Goal: Information Seeking & Learning: Learn about a topic

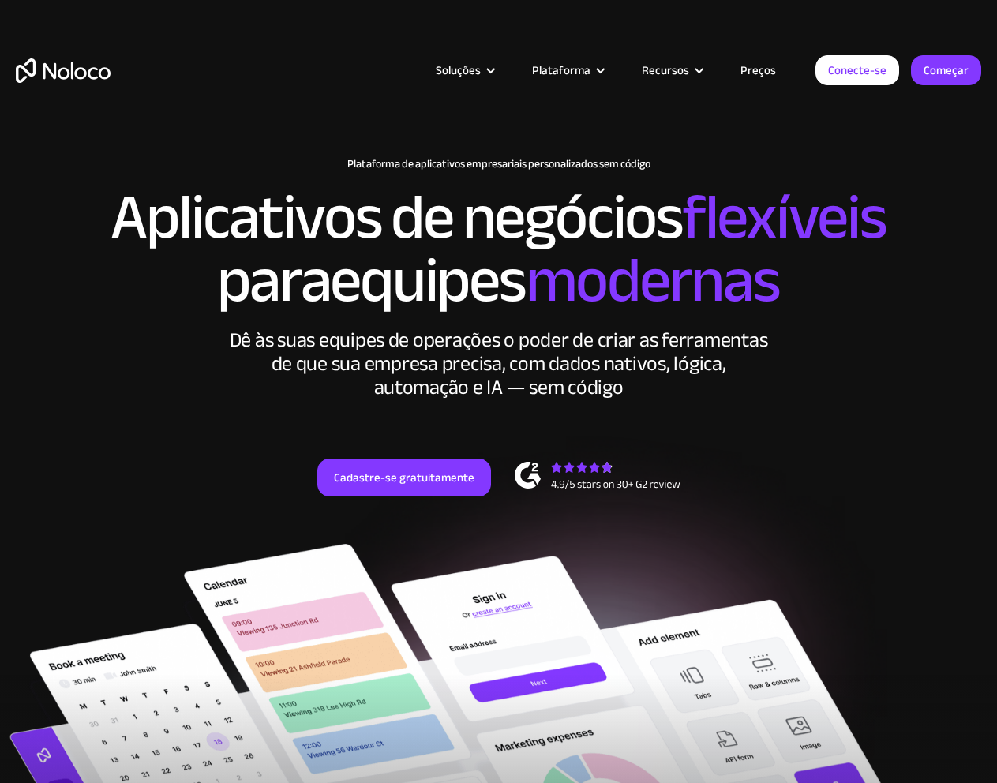
click at [868, 430] on div "New: Connect Noloco to Stripe Plataforma de aplicativos empresariais personaliz…" at bounding box center [498, 343] width 997 height 402
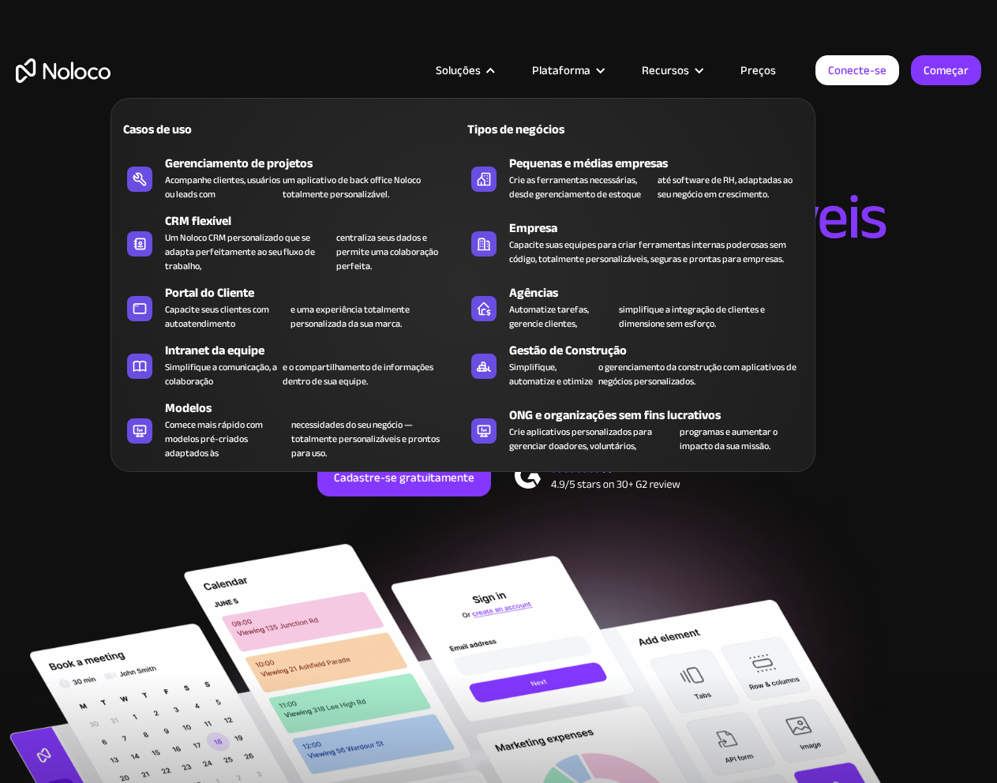
click at [495, 69] on div at bounding box center [491, 71] width 12 height 12
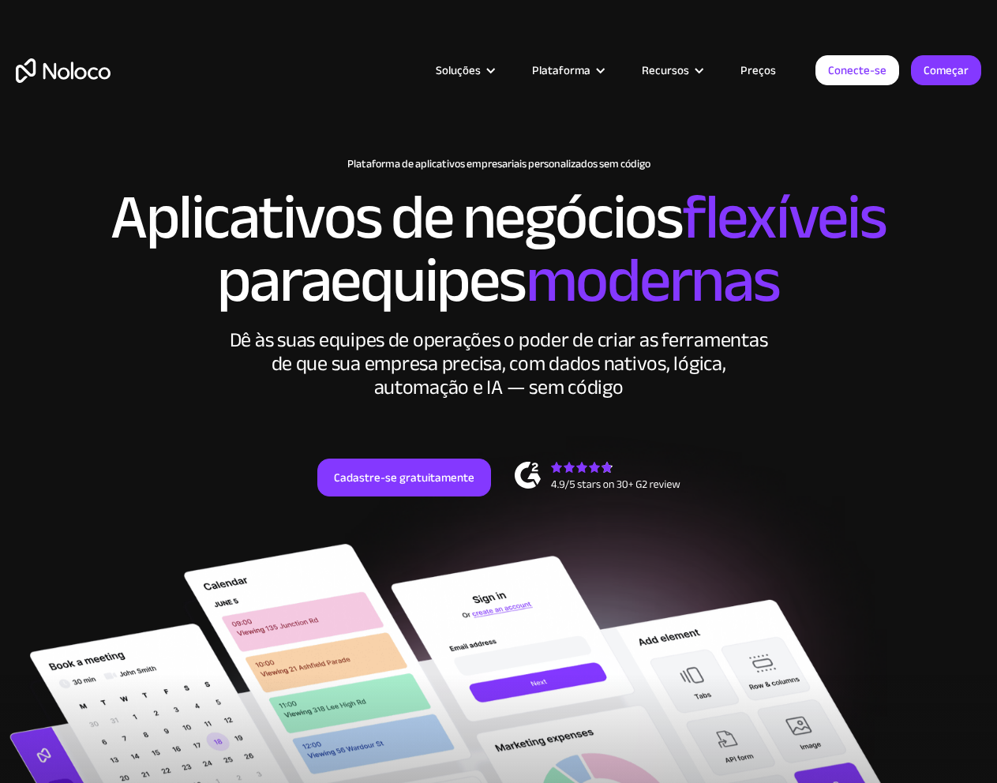
click at [495, 68] on div at bounding box center [491, 71] width 12 height 12
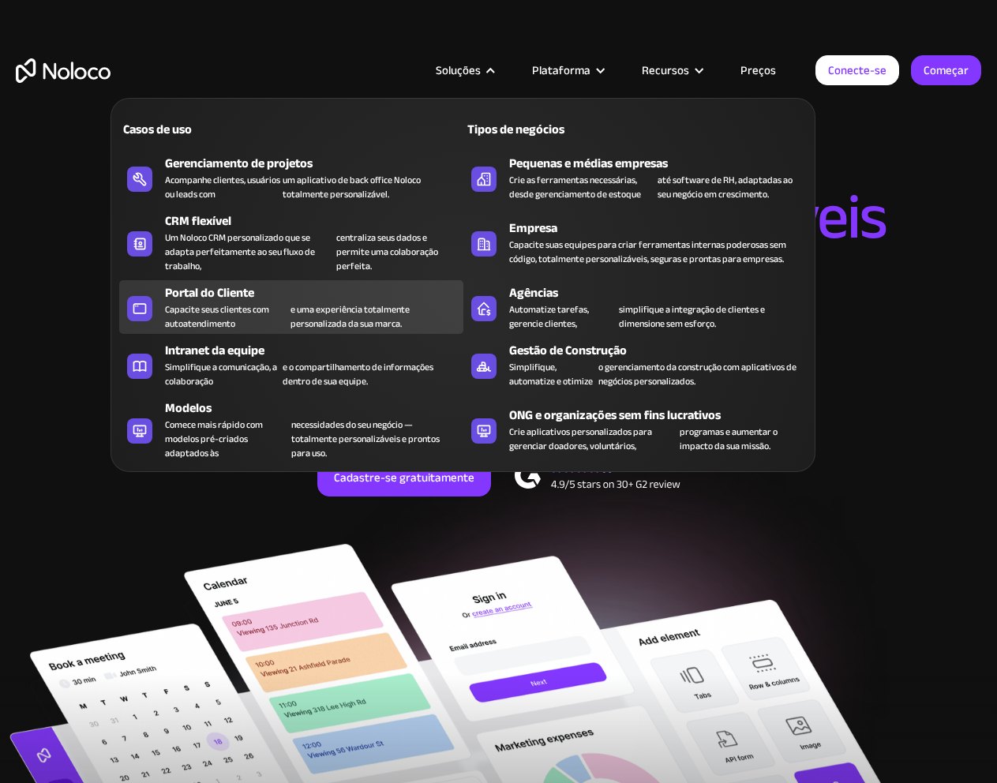
click at [210, 302] on font "Capacite seus clientes com autoatendimento" at bounding box center [217, 317] width 104 height 32
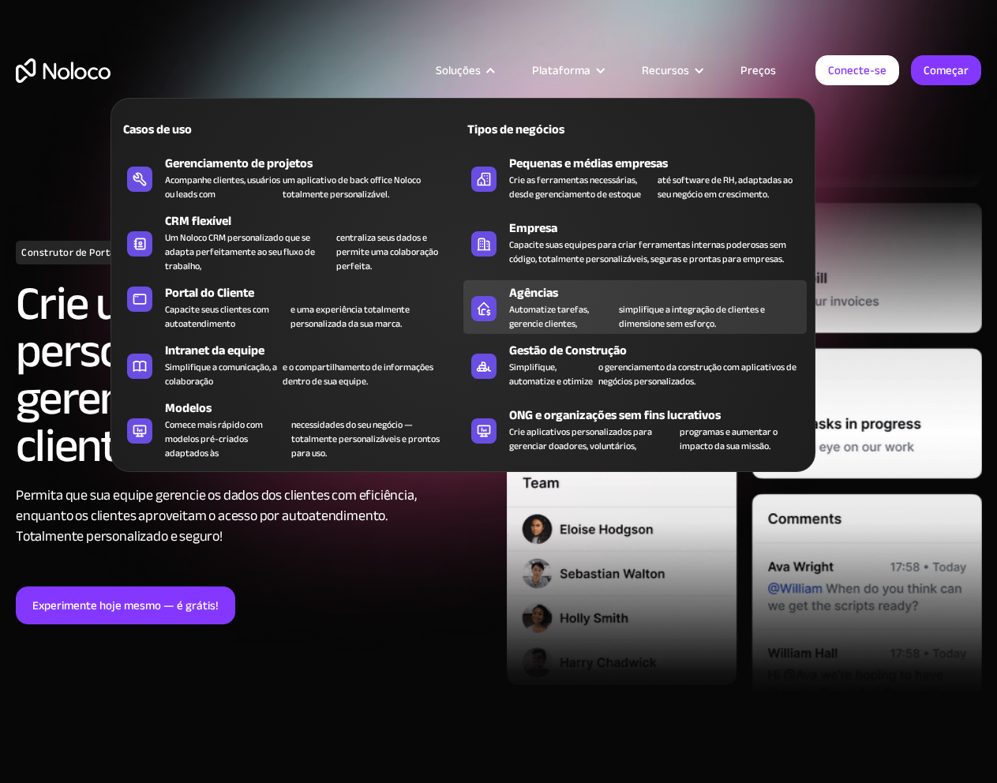
click at [540, 309] on font "Automatize tarefas, gerencie clientes," at bounding box center [549, 317] width 80 height 32
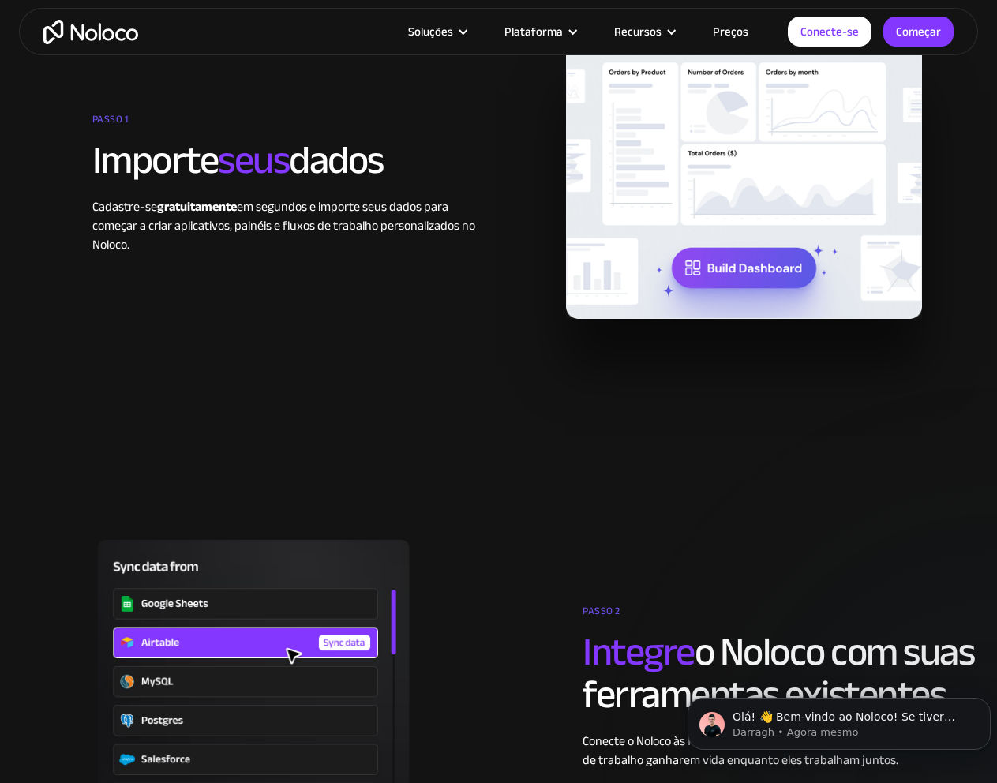
scroll to position [1974, 0]
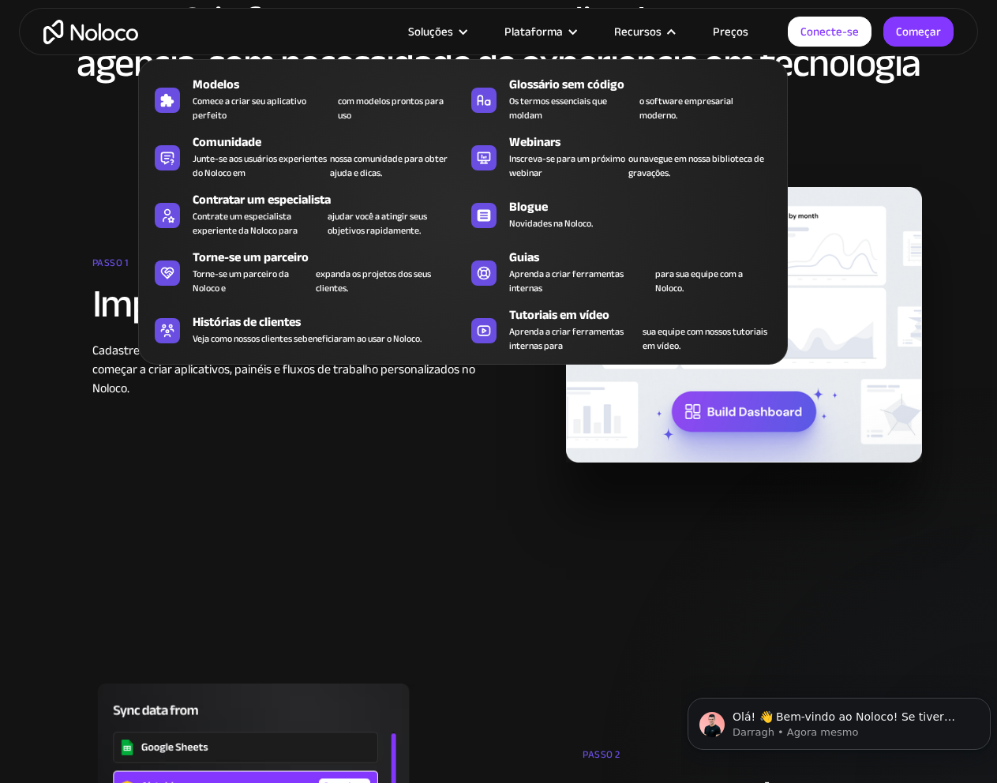
click at [668, 35] on div "Recursos" at bounding box center [643, 31] width 99 height 21
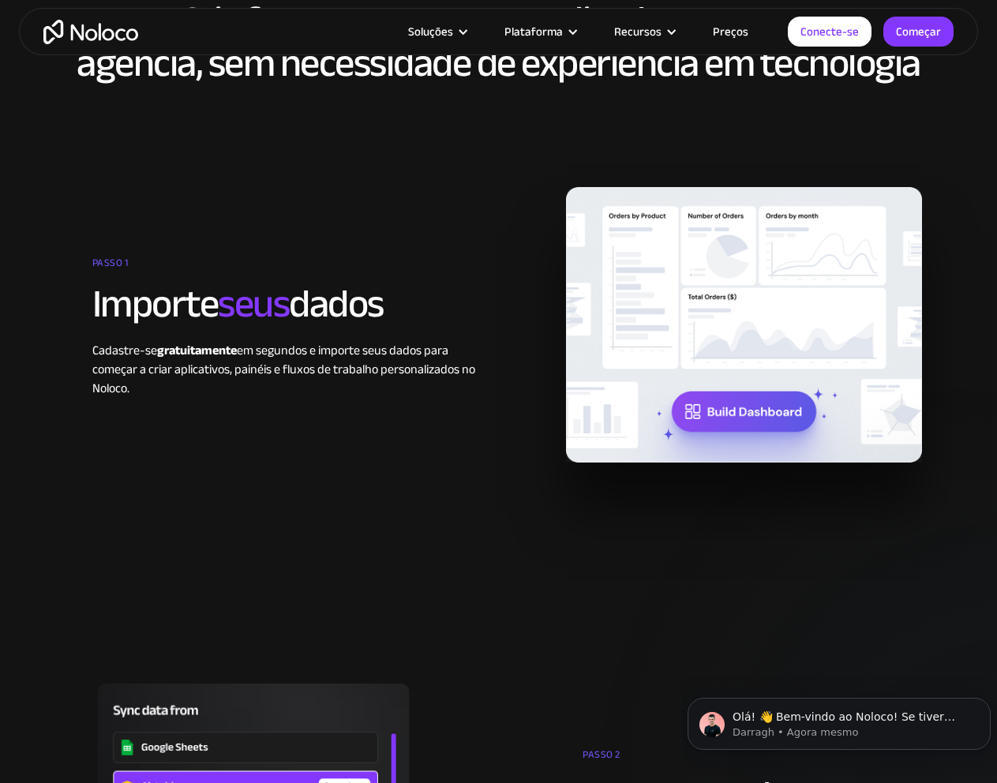
click at [662, 35] on font "Recursos" at bounding box center [637, 32] width 47 height 22
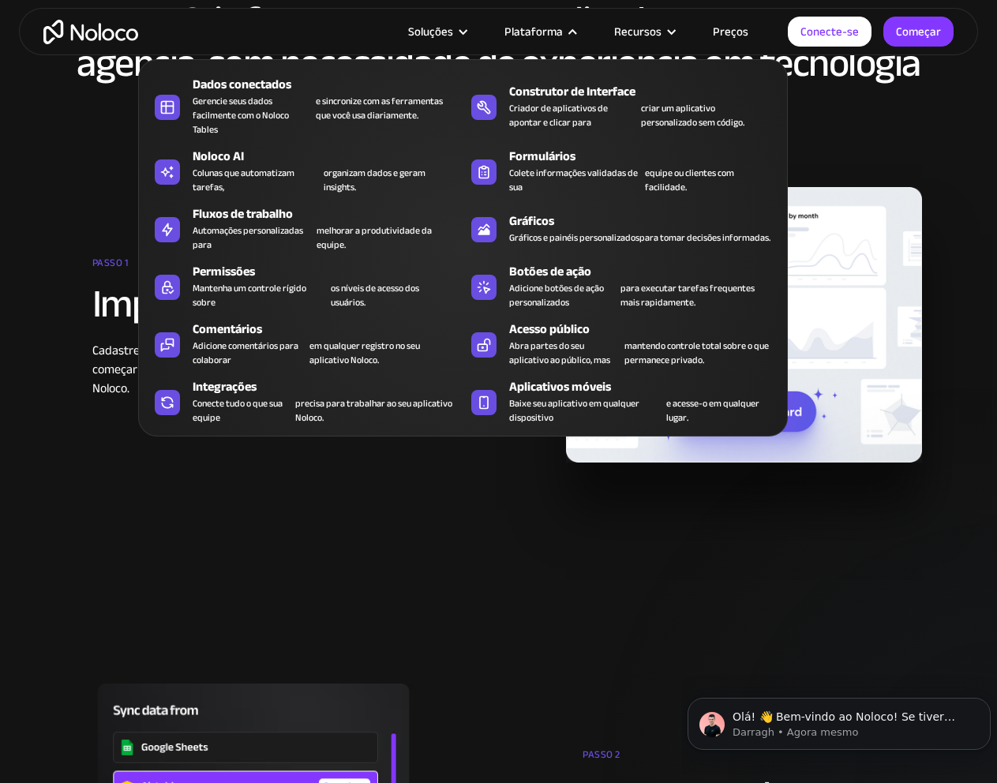
click at [575, 32] on div at bounding box center [573, 32] width 12 height 12
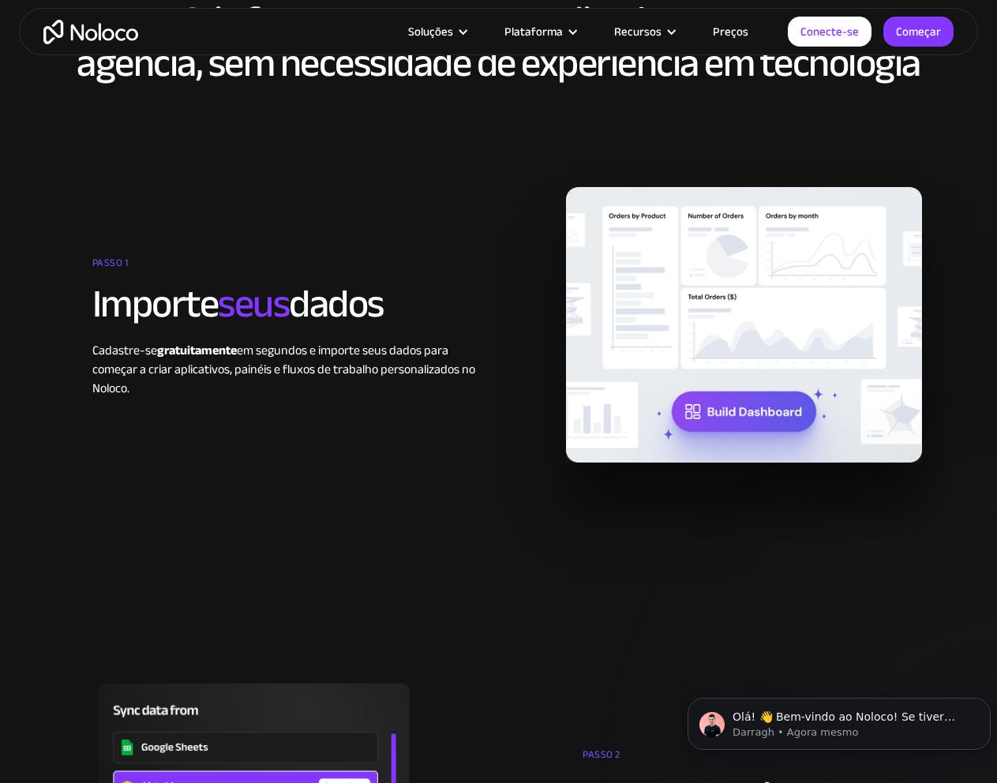
click at [575, 32] on div at bounding box center [573, 32] width 12 height 12
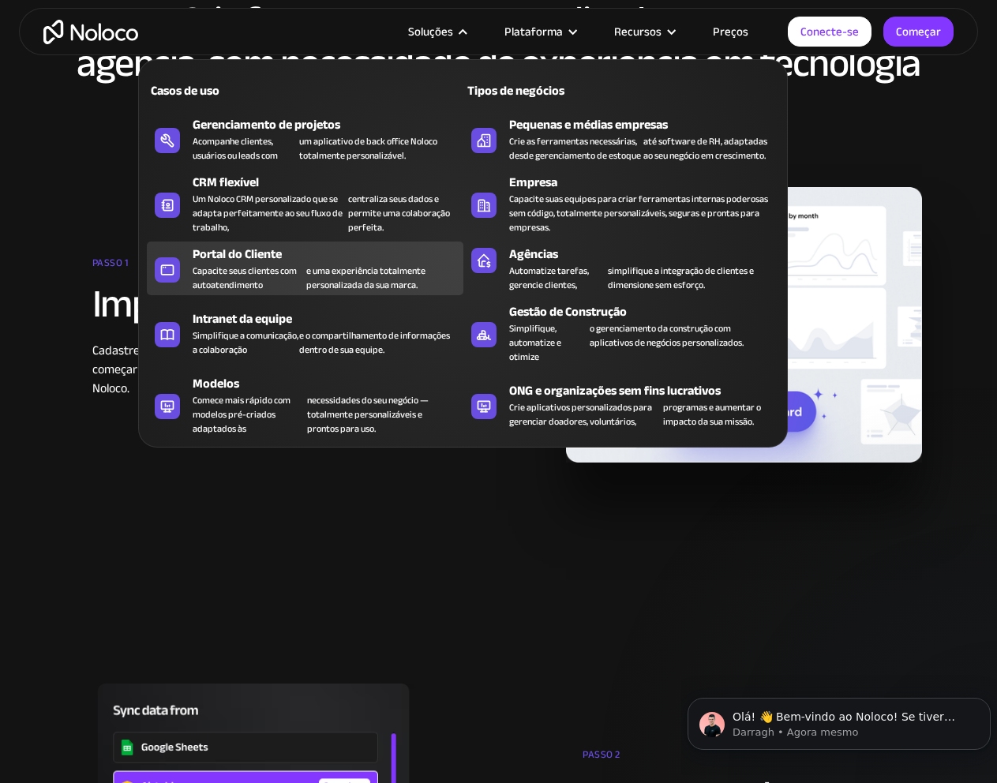
click at [238, 260] on font "Portal do Cliente" at bounding box center [237, 254] width 89 height 24
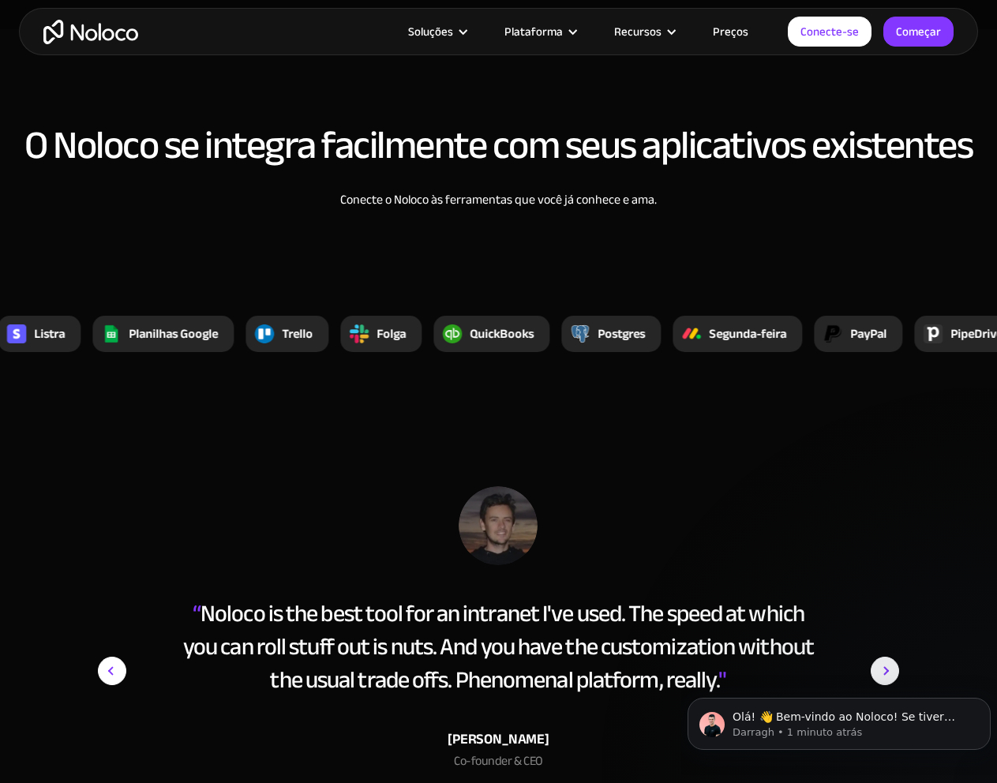
scroll to position [5921, 0]
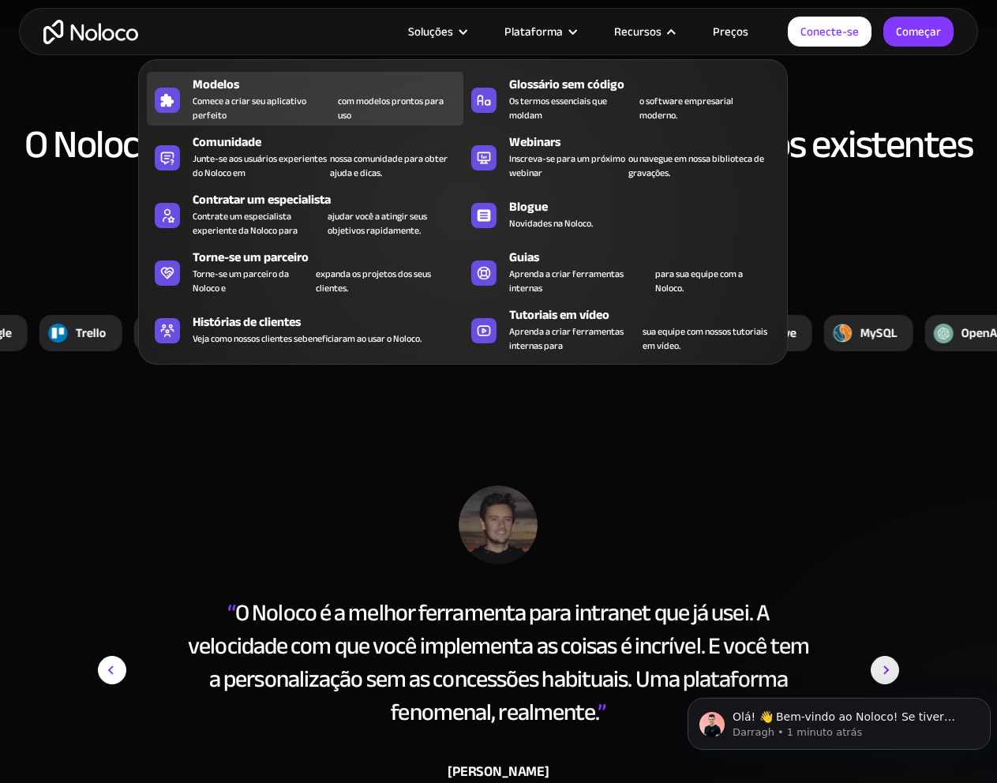
click at [242, 91] on div "Modelos" at bounding box center [331, 84] width 277 height 19
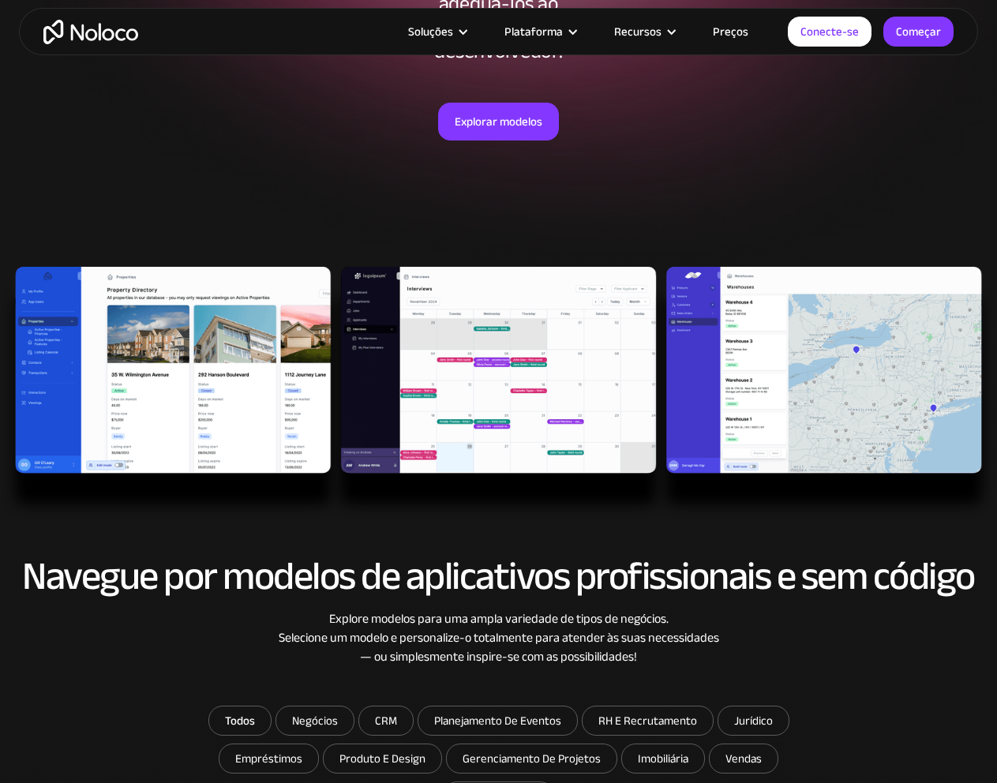
scroll to position [316, 0]
click at [165, 380] on img at bounding box center [498, 393] width 997 height 253
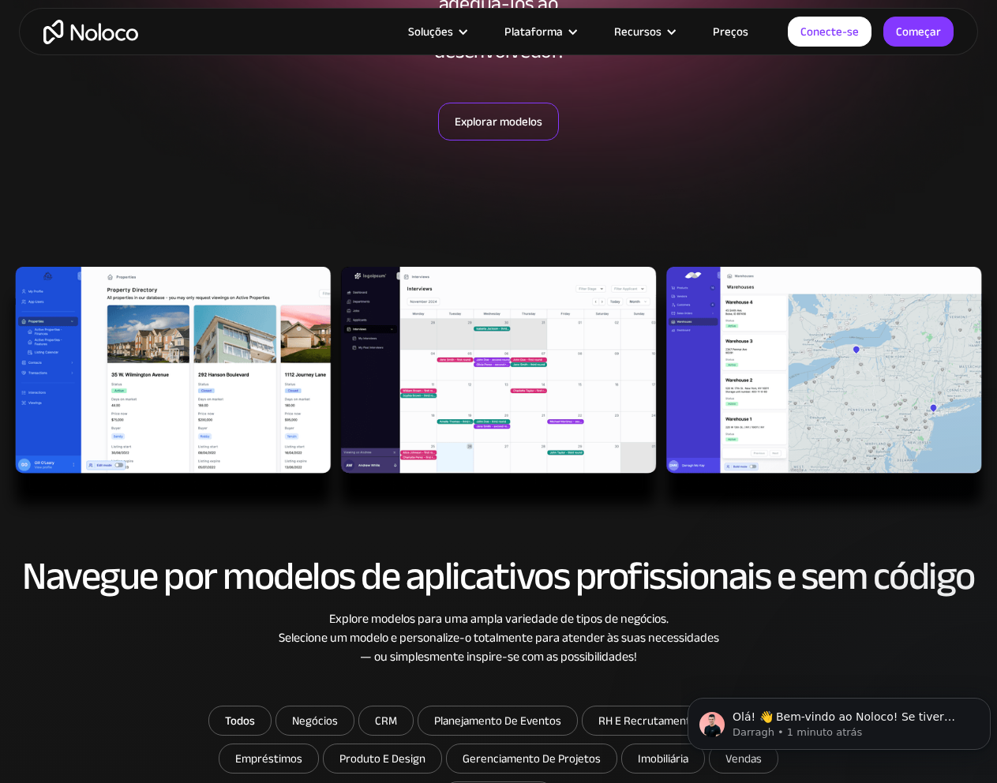
click at [495, 123] on font "Explorar modelos" at bounding box center [499, 122] width 88 height 22
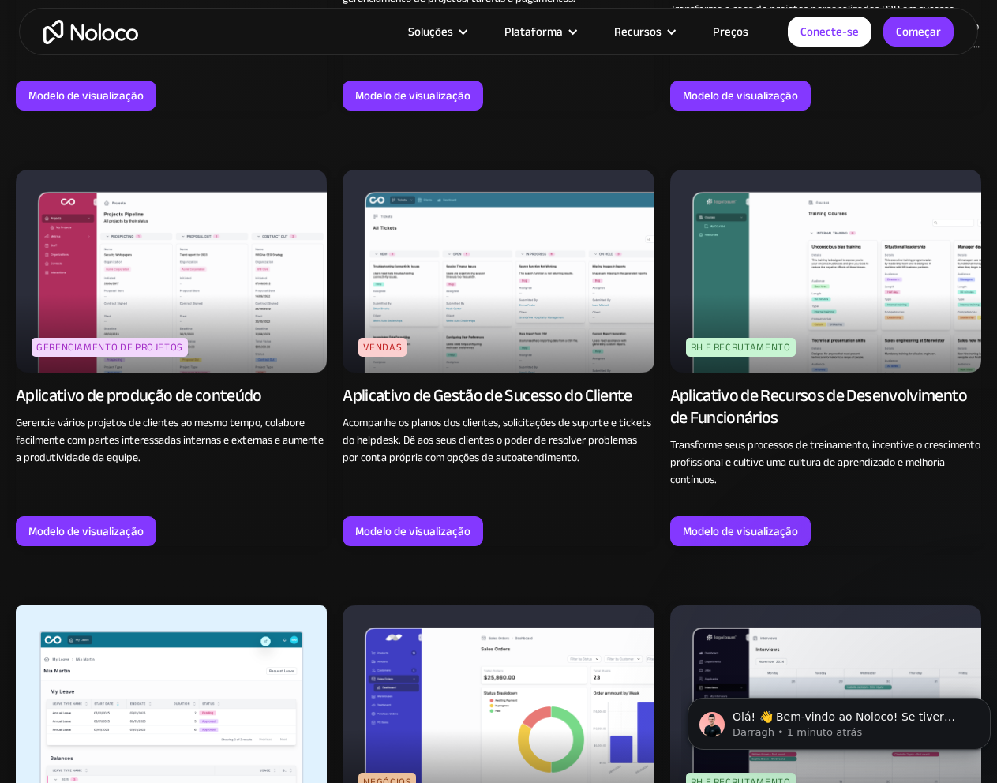
scroll to position [1486, 0]
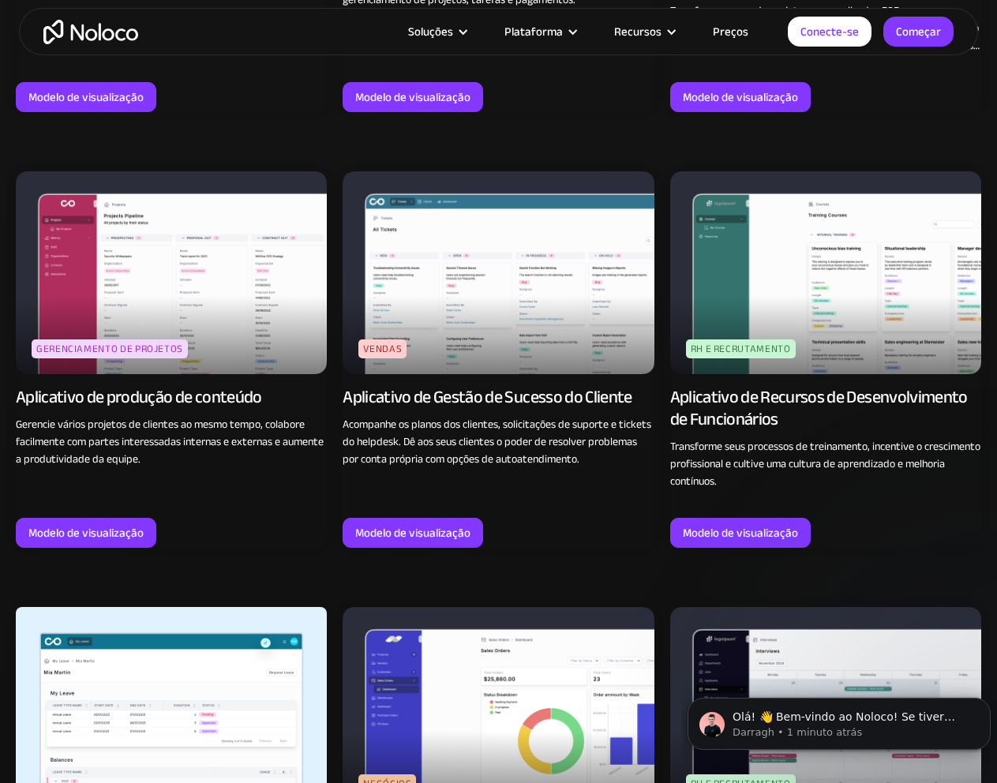
click at [133, 257] on img at bounding box center [171, 272] width 311 height 202
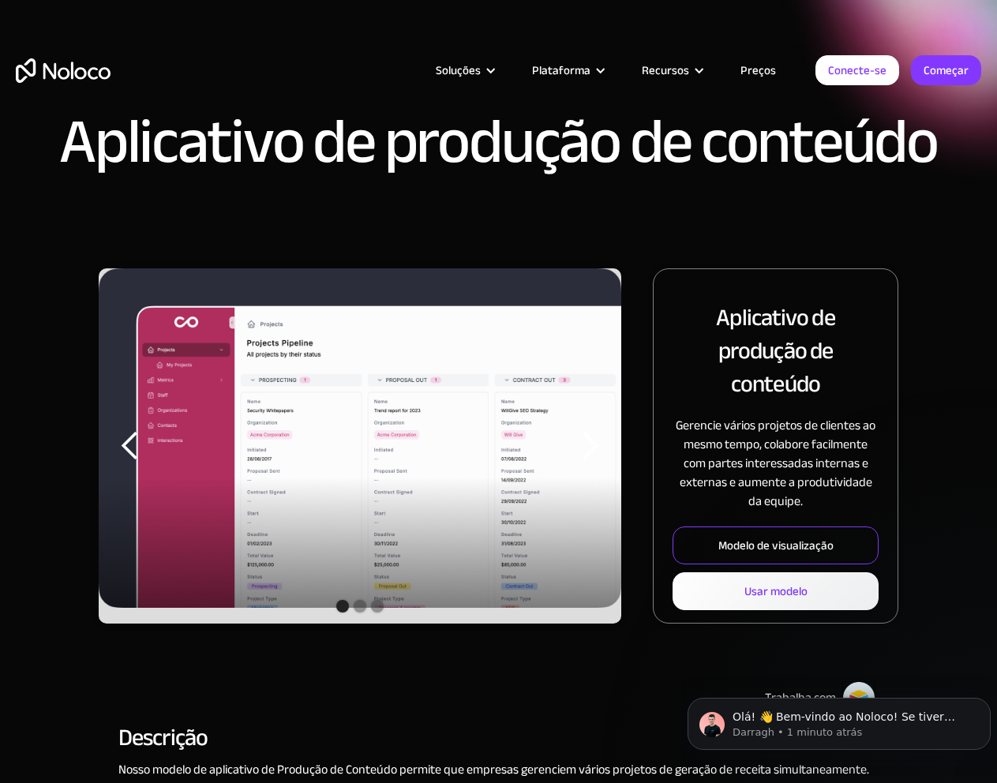
click at [758, 542] on font "Modelo de visualização" at bounding box center [775, 545] width 115 height 22
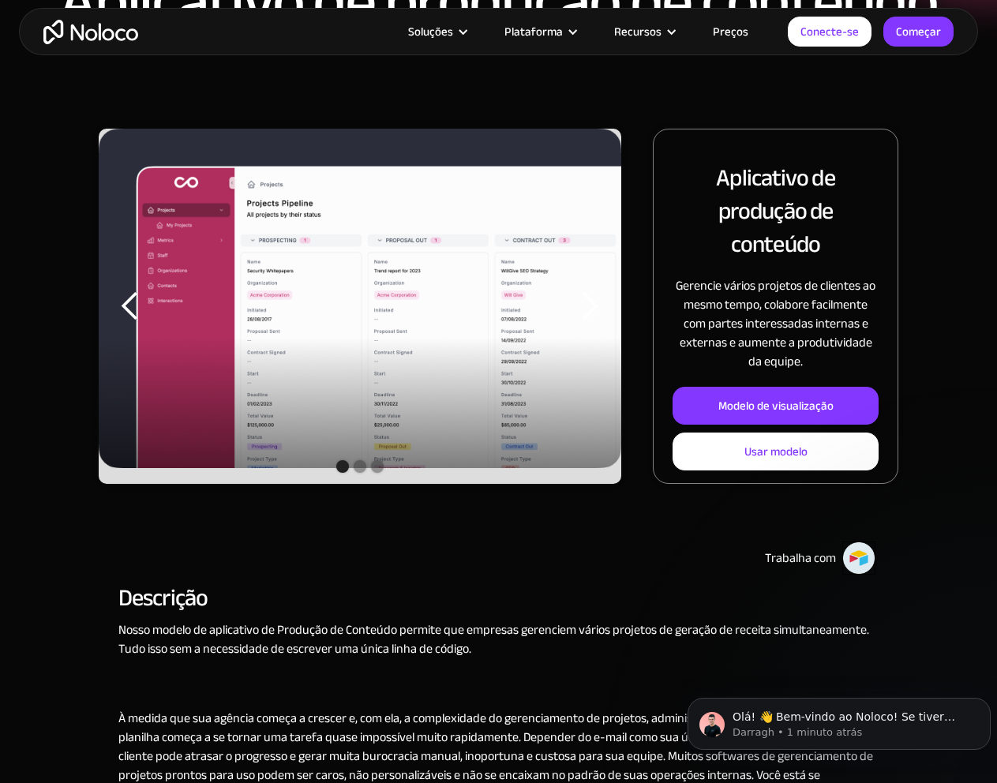
scroll to position [79, 0]
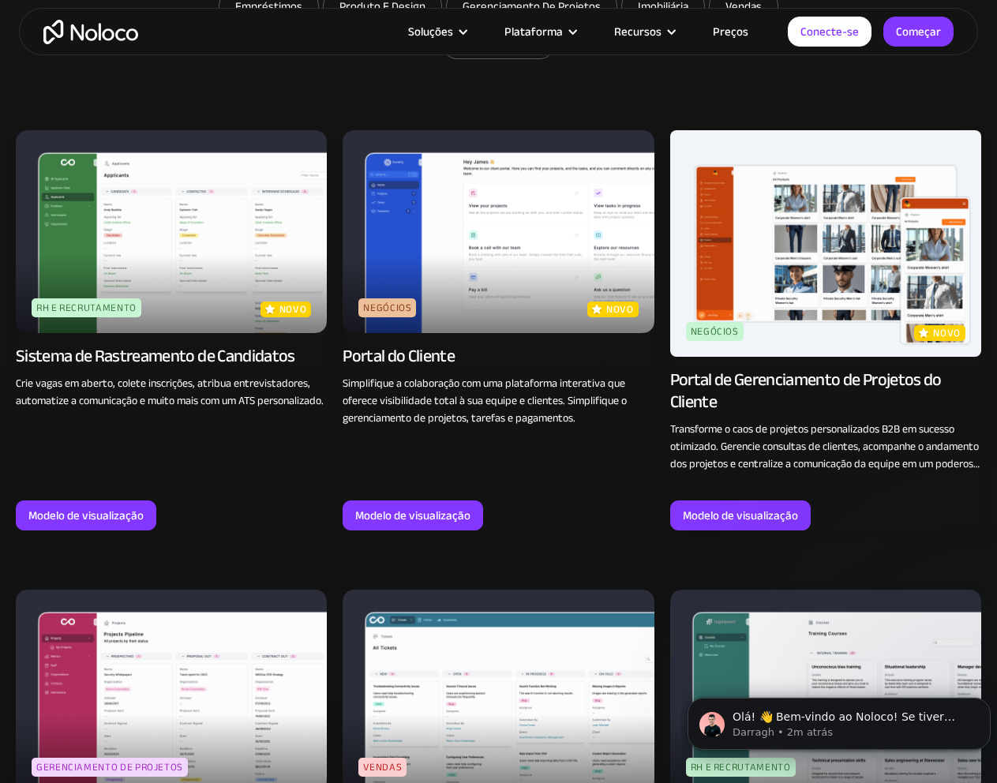
scroll to position [1063, 0]
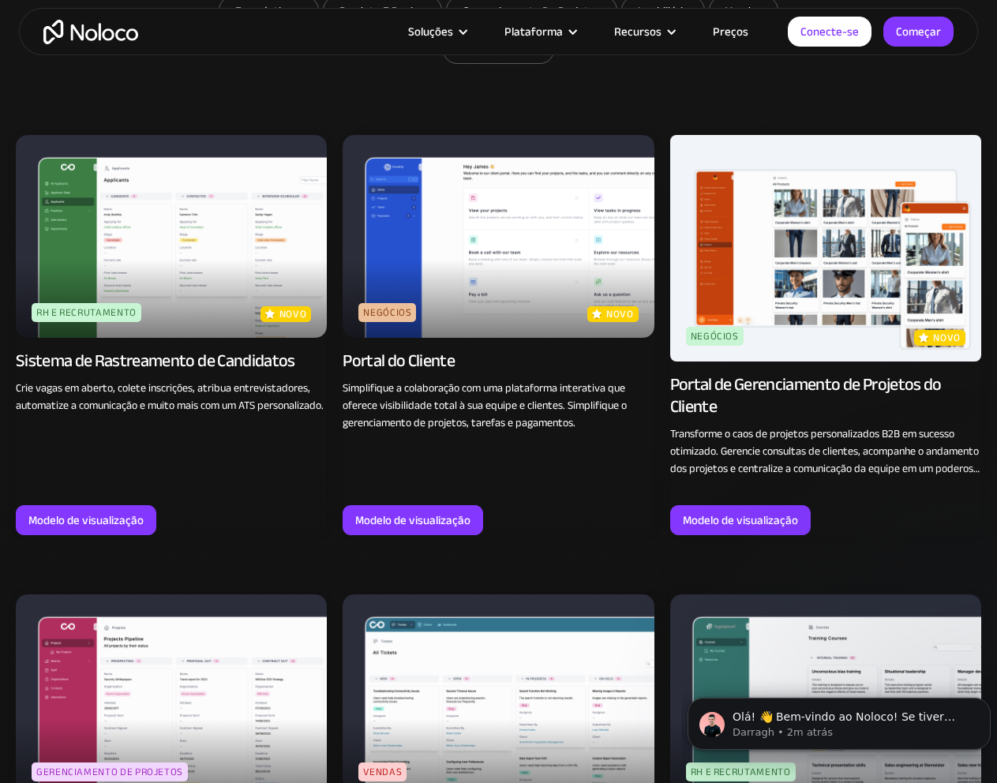
click at [471, 230] on img at bounding box center [498, 236] width 311 height 202
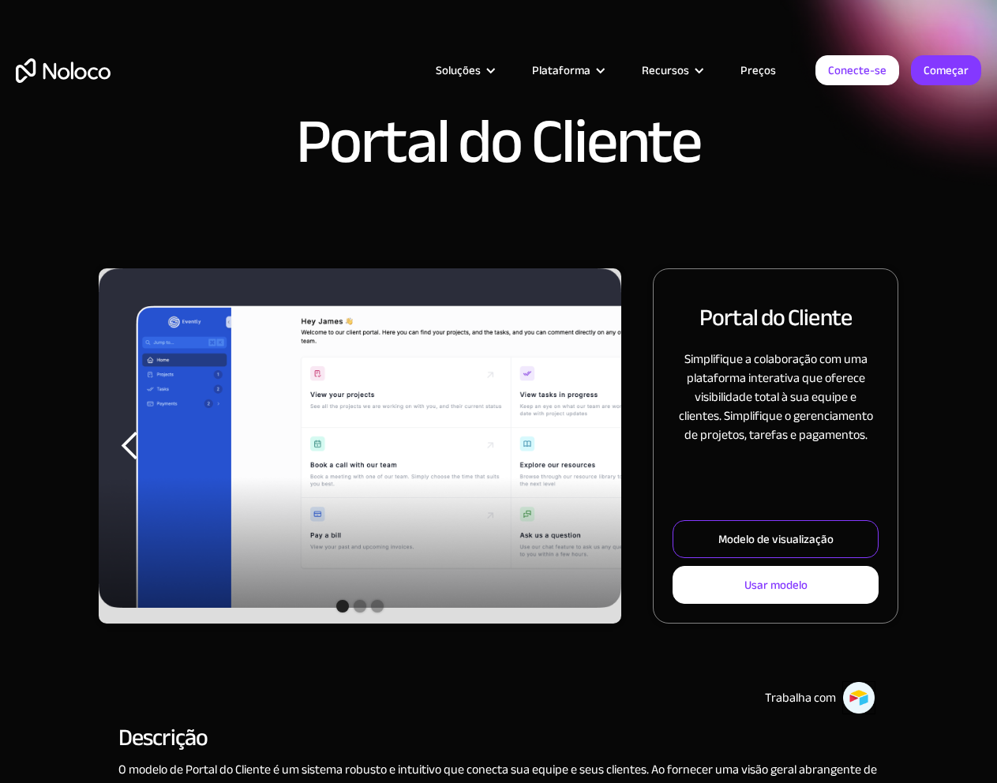
click at [728, 532] on font "Modelo de visualização" at bounding box center [775, 539] width 115 height 22
